Goal: Transaction & Acquisition: Purchase product/service

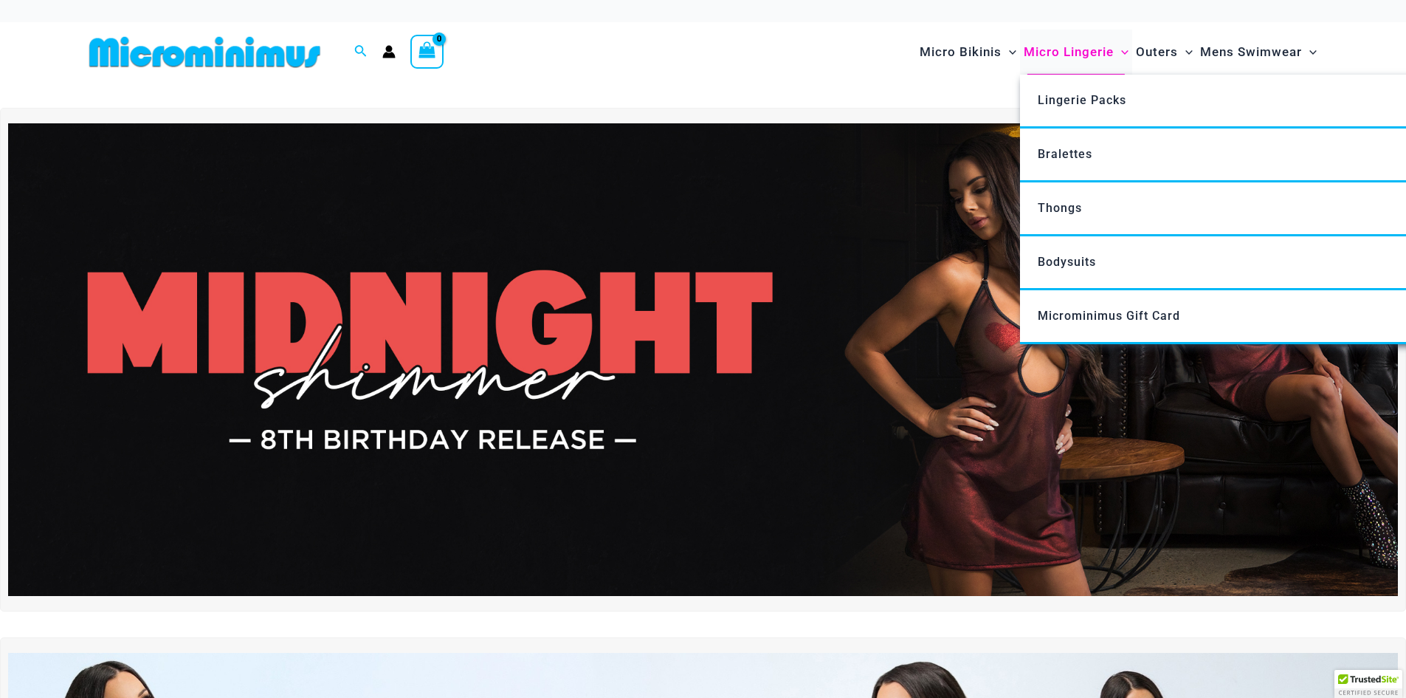
click at [1059, 45] on span "Micro Lingerie" at bounding box center [1069, 52] width 90 height 38
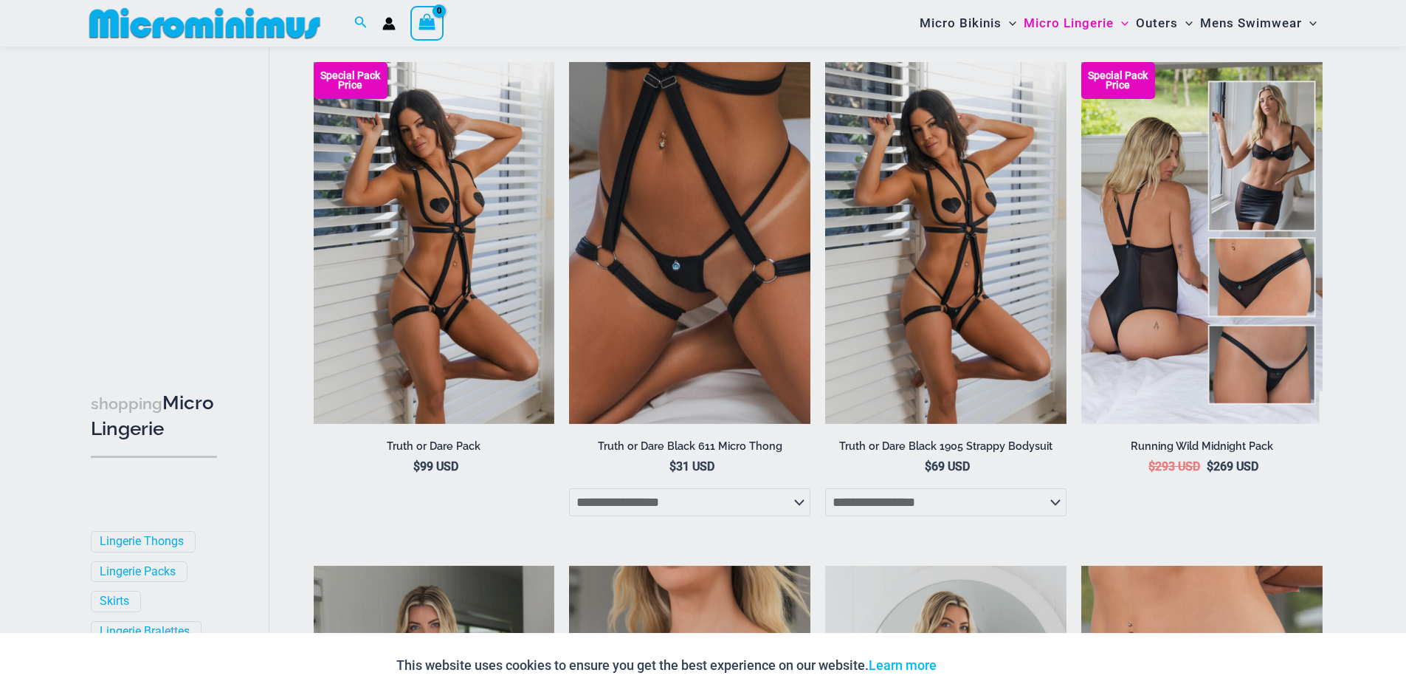
scroll to position [1169, 0]
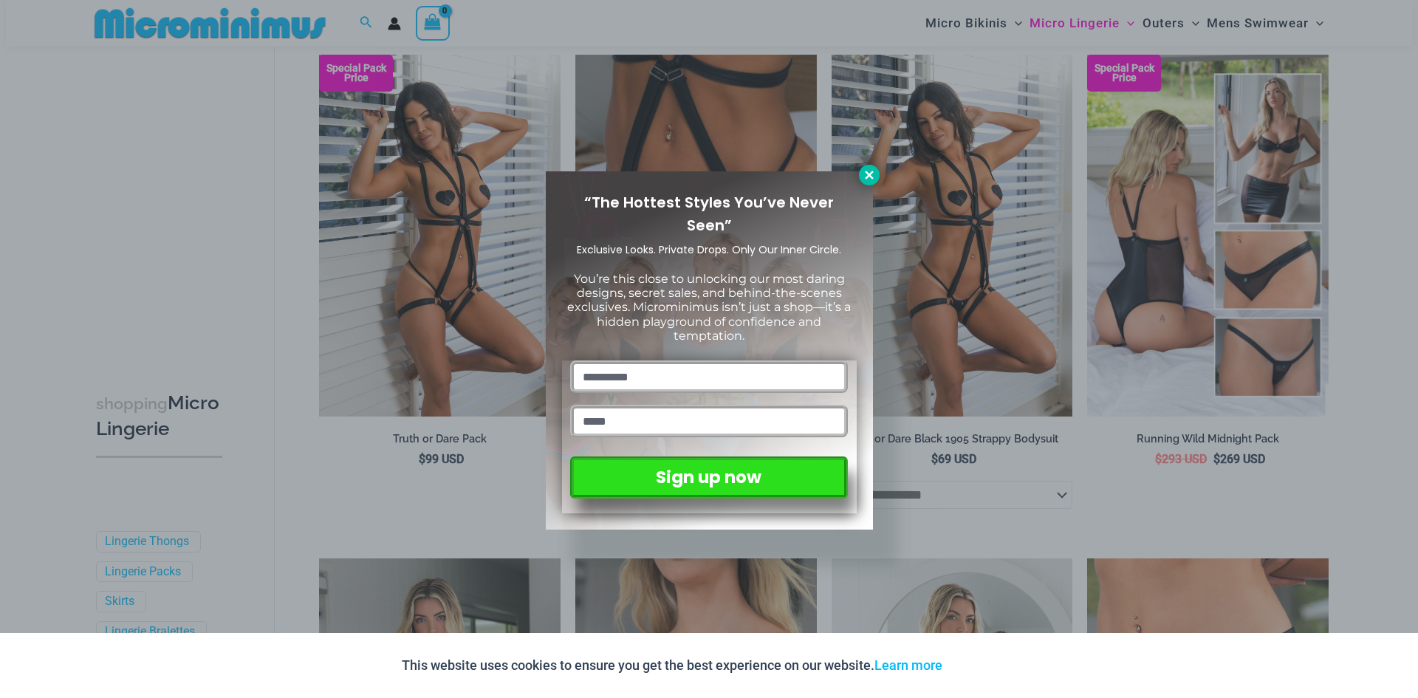
click at [869, 179] on icon at bounding box center [868, 174] width 13 height 13
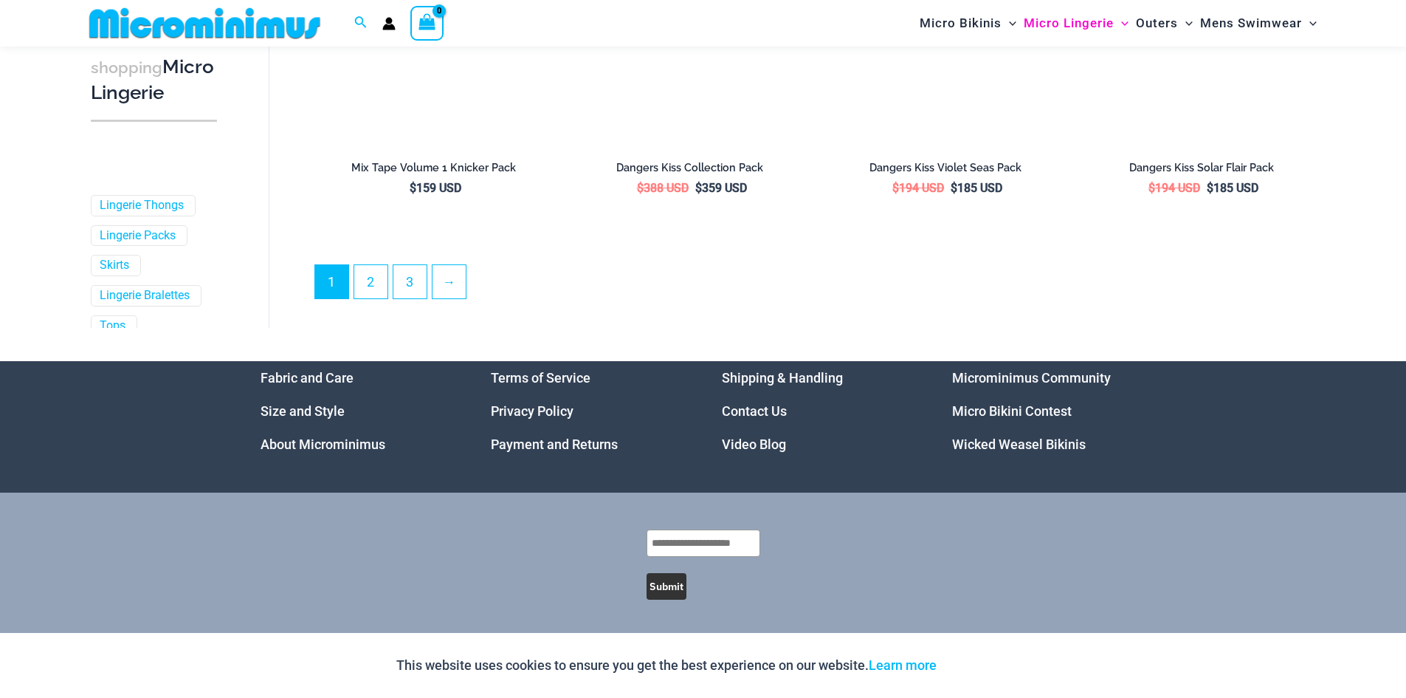
scroll to position [3970, 0]
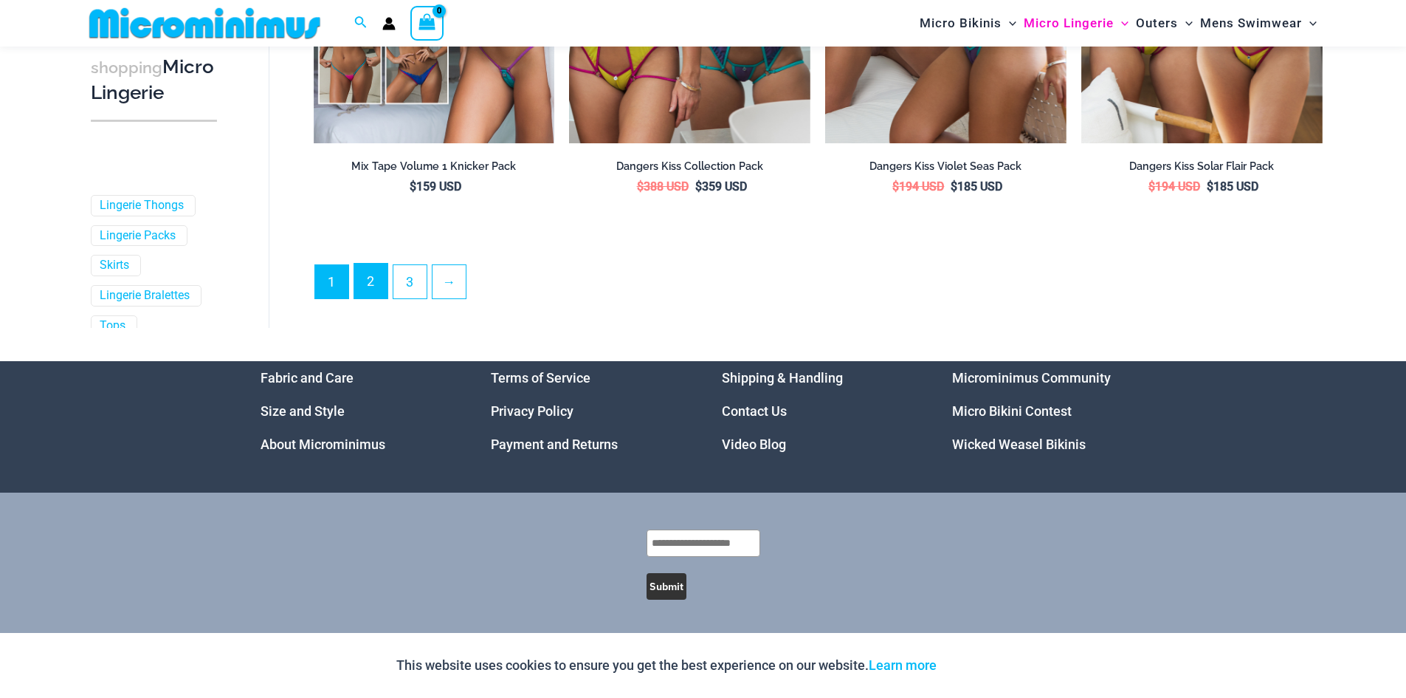
click at [354, 276] on link "2" at bounding box center [370, 281] width 33 height 35
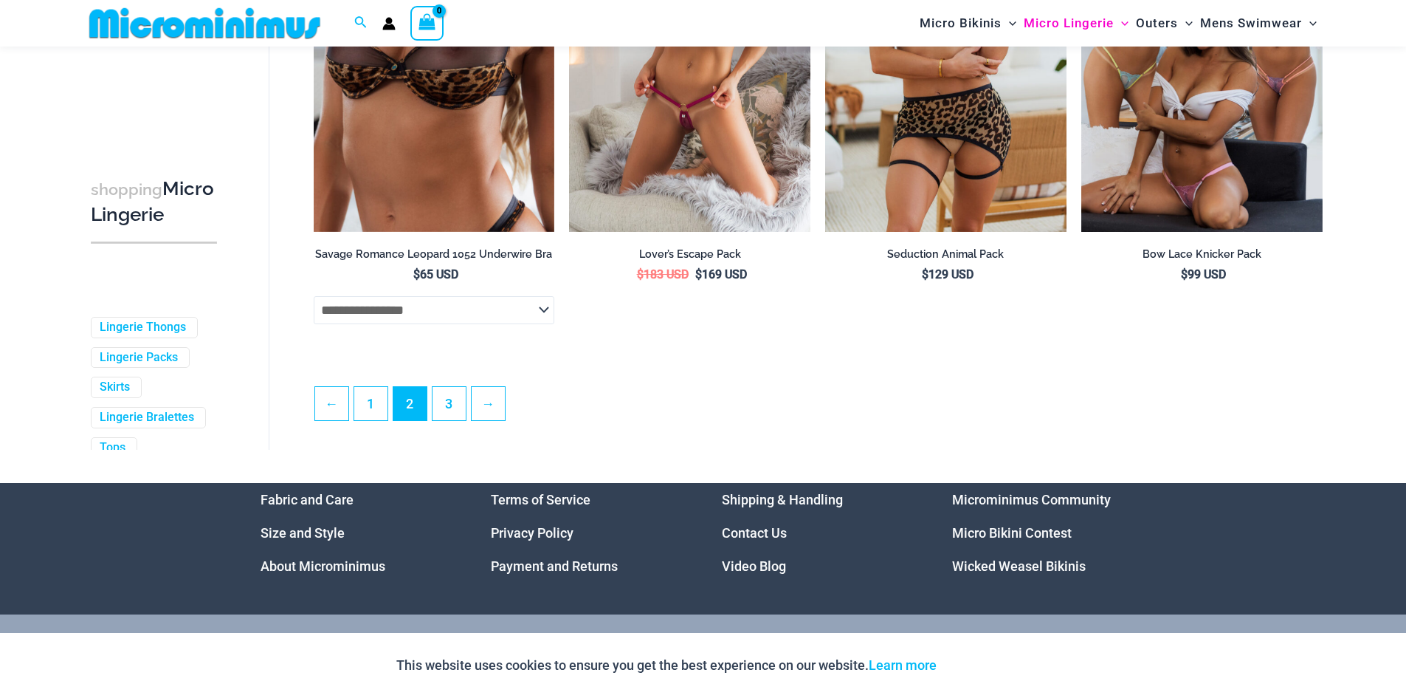
scroll to position [3827, 0]
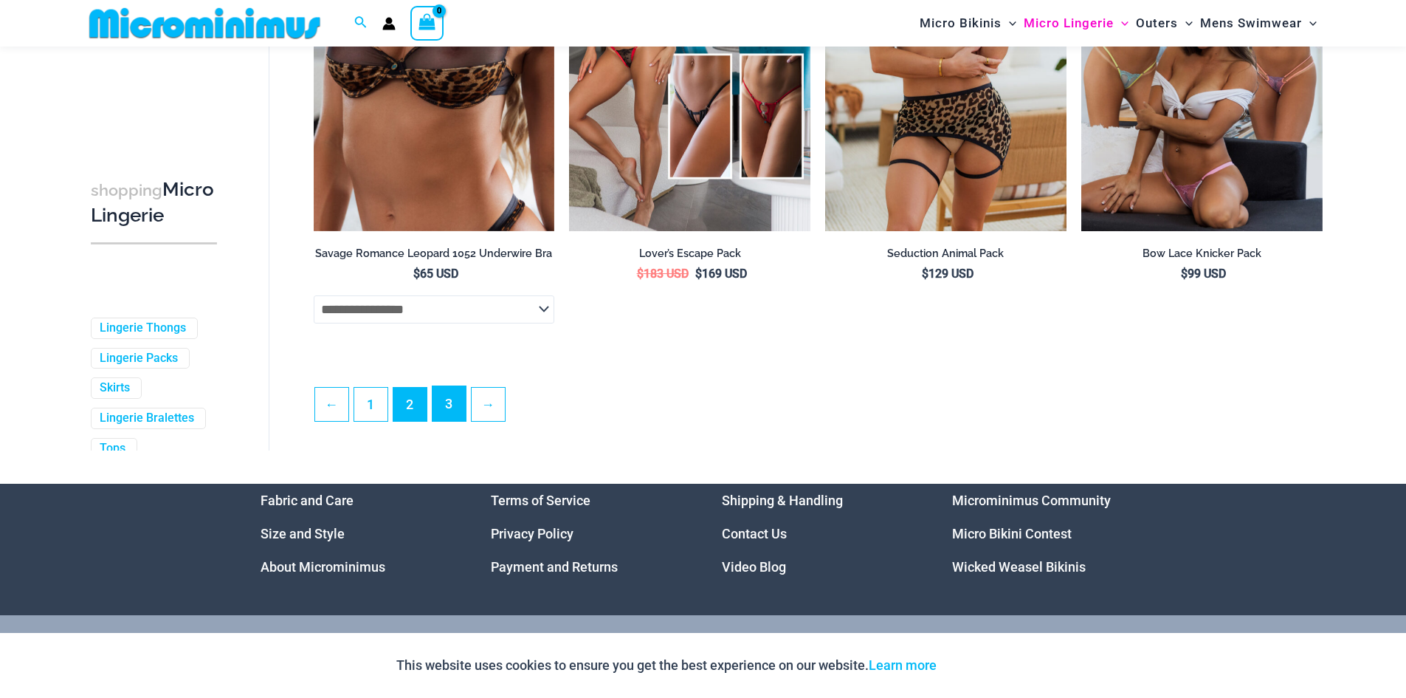
click at [459, 418] on link "3" at bounding box center [449, 403] width 33 height 35
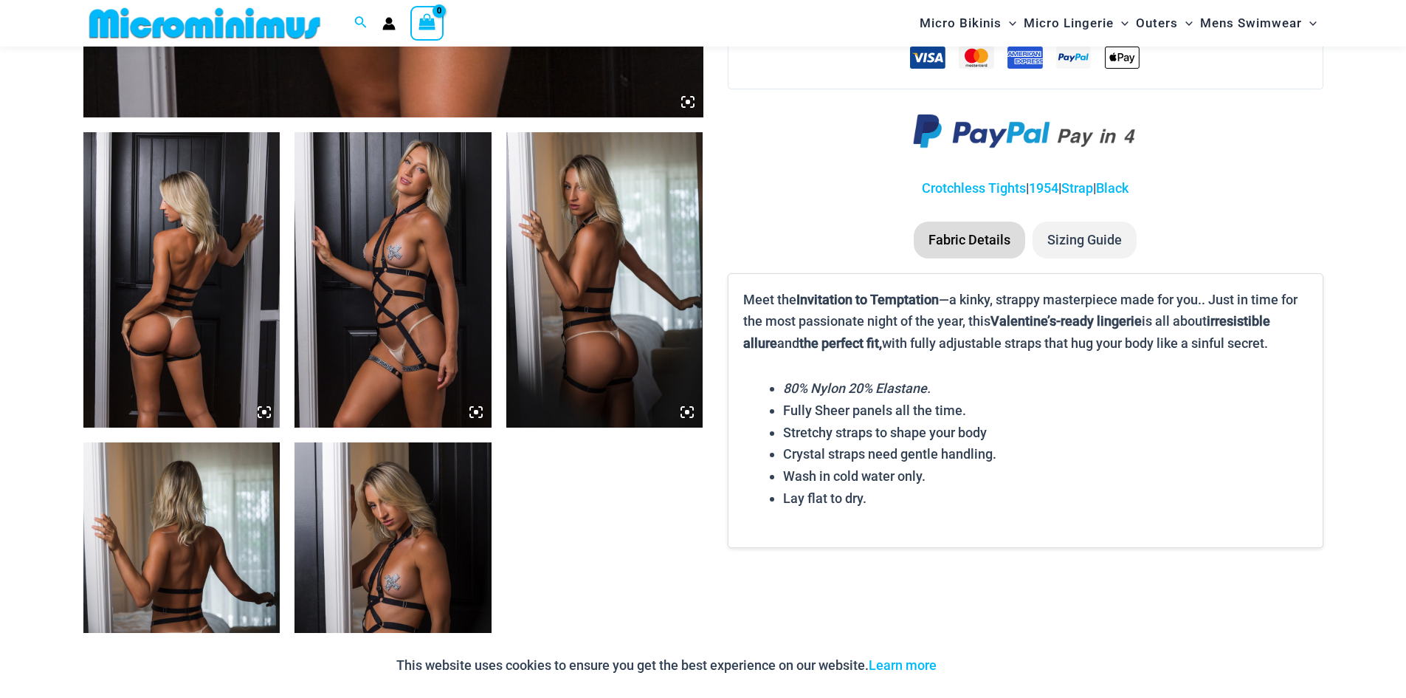
scroll to position [1020, 0]
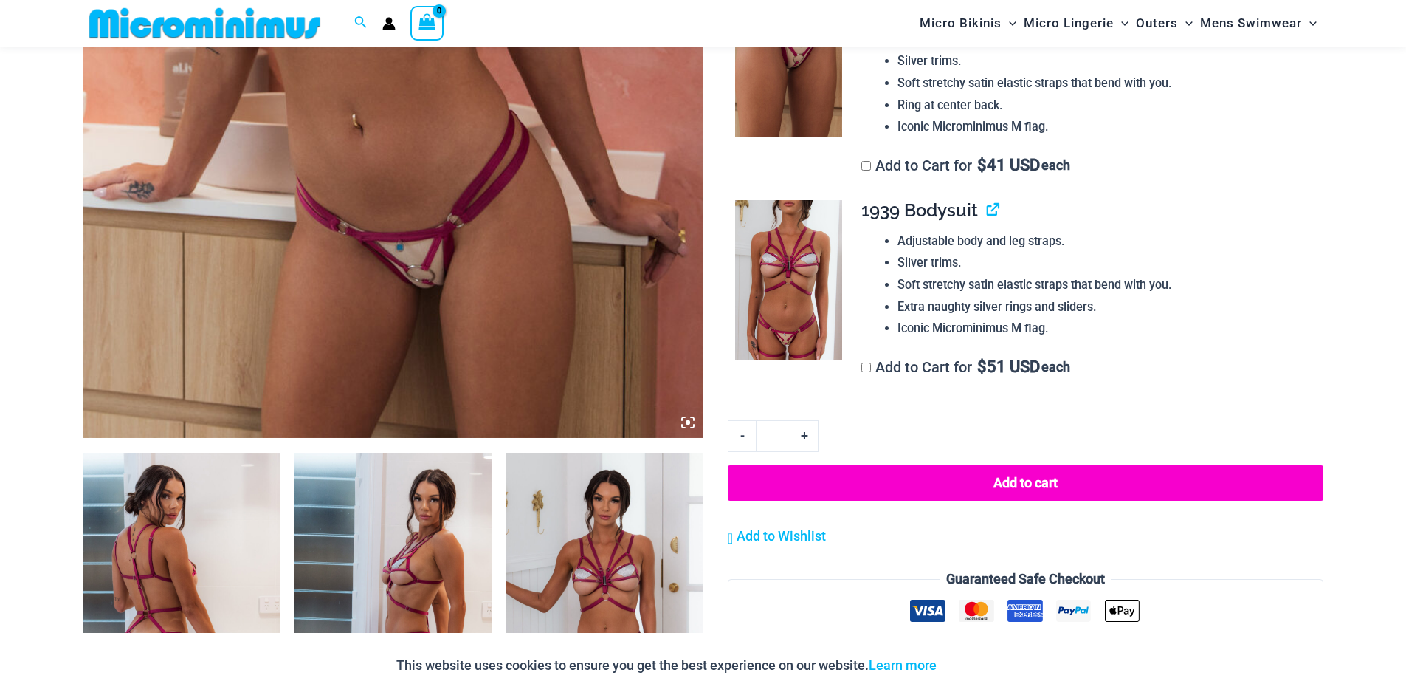
scroll to position [806, 0]
